Goal: Transaction & Acquisition: Purchase product/service

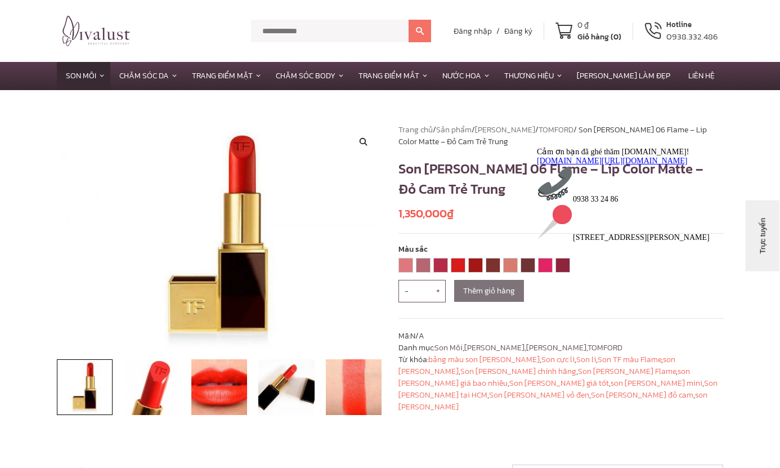
click at [537, 146] on icon "Thu hút chú ý đến tính năng trò chuyện" at bounding box center [537, 146] width 0 height 0
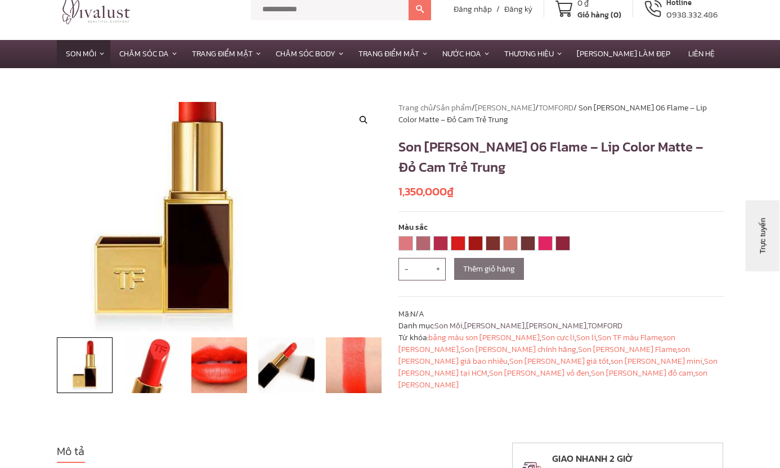
scroll to position [21, 0]
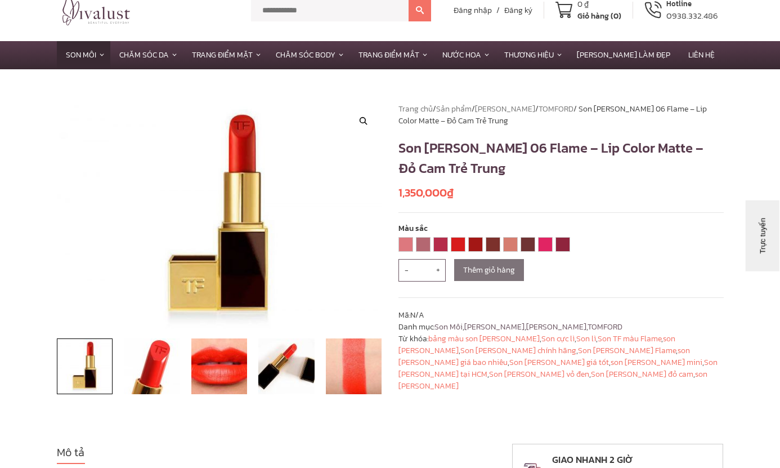
click at [424, 195] on bdi "1,350,000 ₫" at bounding box center [426, 192] width 55 height 17
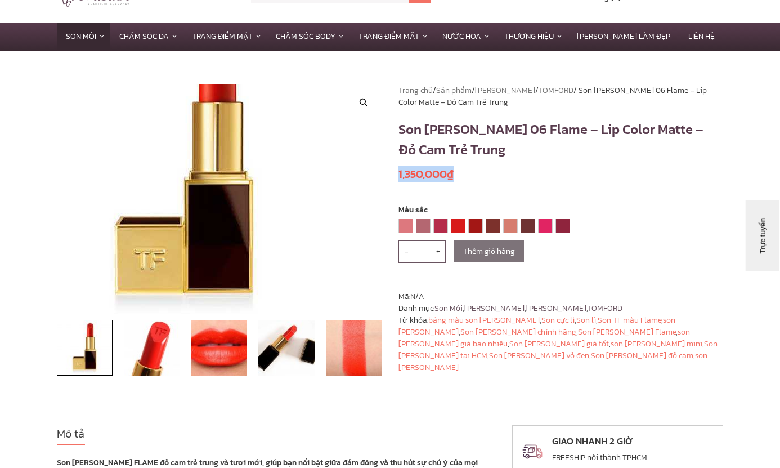
scroll to position [0, 0]
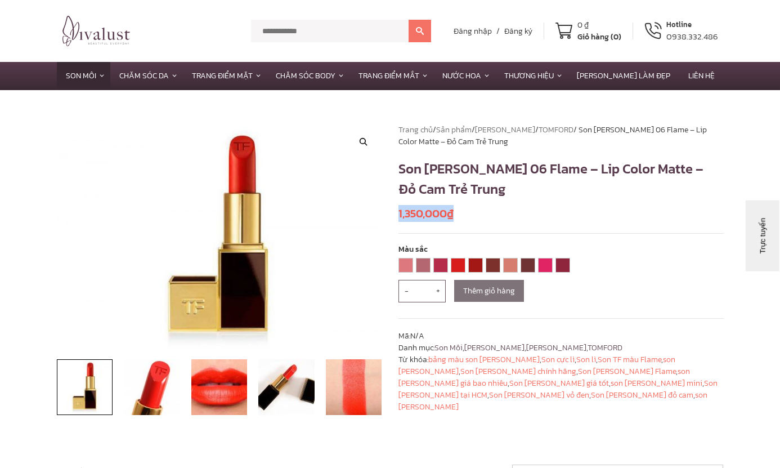
click at [411, 205] on bdi "1,350,000 ₫" at bounding box center [426, 213] width 55 height 17
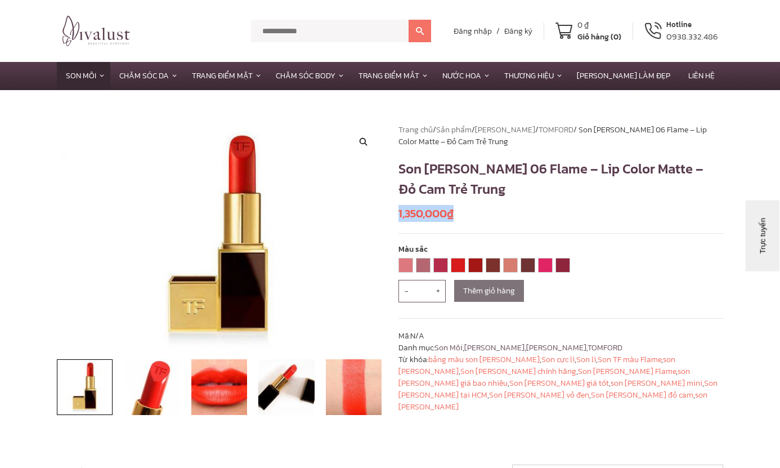
click at [411, 205] on bdi "1,350,000 ₫" at bounding box center [426, 213] width 55 height 17
click at [415, 212] on bdi "1,350,000 ₫" at bounding box center [426, 213] width 55 height 17
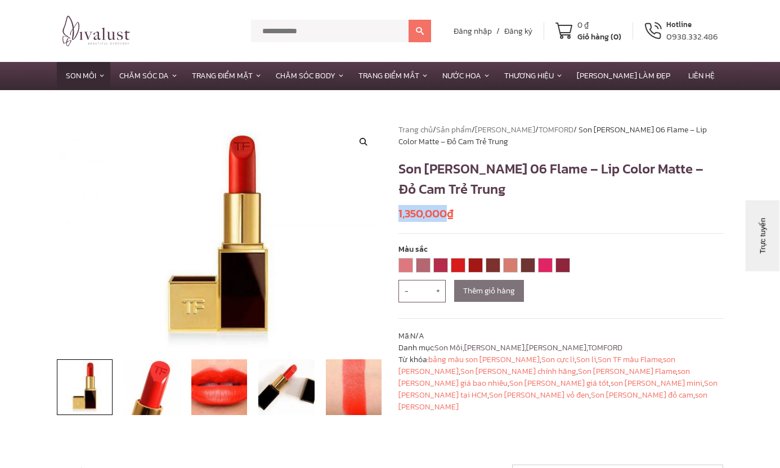
click at [415, 212] on bdi "1,350,000 ₫" at bounding box center [426, 213] width 55 height 17
click at [175, 381] on img at bounding box center [152, 387] width 56 height 56
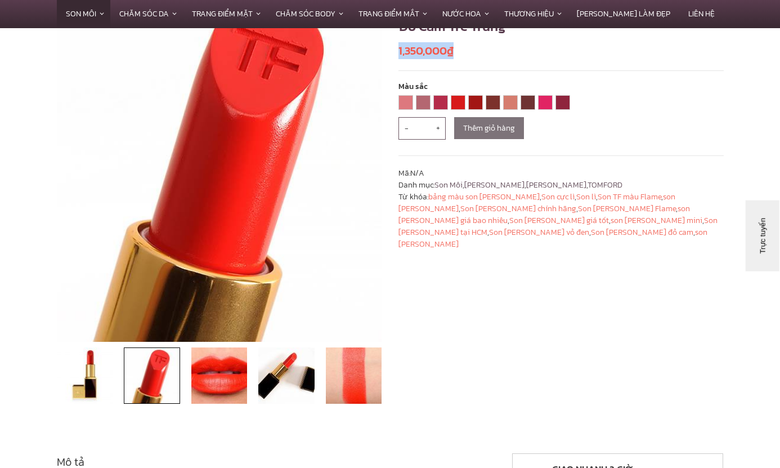
scroll to position [167, 0]
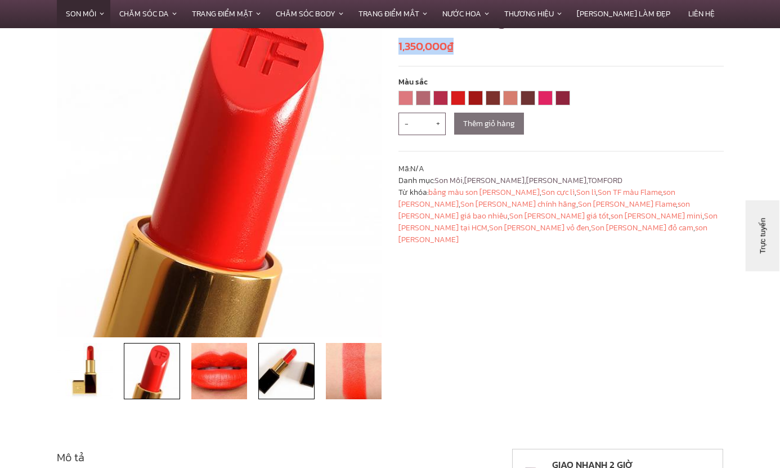
click at [282, 383] on img at bounding box center [286, 371] width 56 height 56
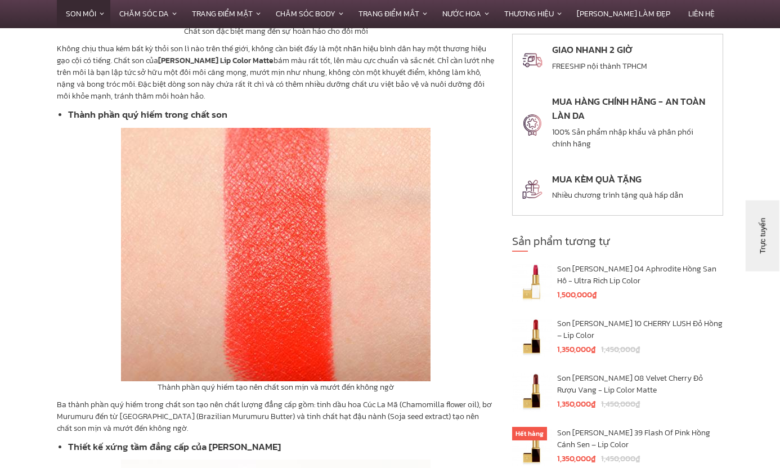
scroll to position [2186, 0]
